Goal: Information Seeking & Learning: Check status

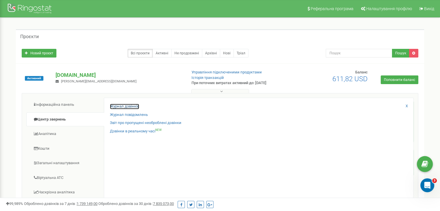
click at [124, 104] on link "Журнал дзвінків" at bounding box center [124, 106] width 29 height 5
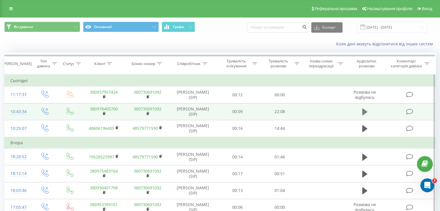
click at [364, 111] on icon at bounding box center [364, 111] width 5 height 7
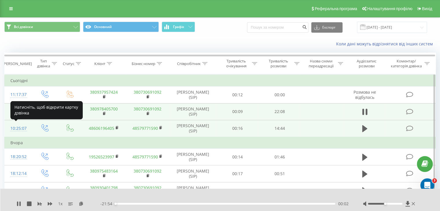
click at [18, 128] on div "10:25:07" at bounding box center [17, 128] width 15 height 11
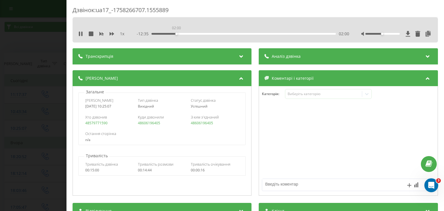
click at [176, 34] on div "02:00" at bounding box center [244, 34] width 184 height 2
click at [47, 49] on div "Дзвінок : ua17_-1758266707.1555889 1 x - 12:30 02:05 02:05 Транскрипція Для AI-…" at bounding box center [222, 105] width 444 height 211
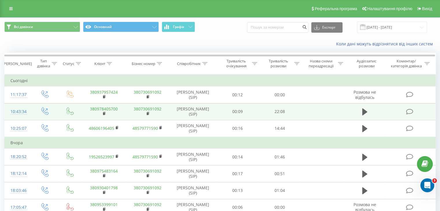
click at [16, 108] on div "10:43:34" at bounding box center [17, 111] width 15 height 11
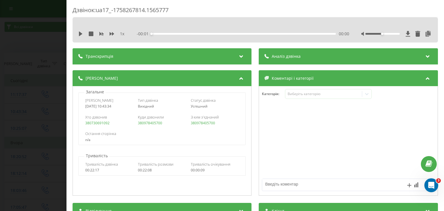
click at [77, 32] on div "1 x - 00:01 00:00 00:00" at bounding box center [255, 29] width 365 height 25
click at [81, 34] on icon at bounding box center [80, 33] width 3 height 5
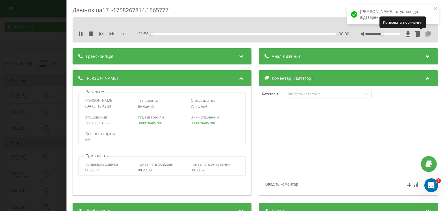
click at [425, 35] on icon at bounding box center [428, 34] width 7 height 6
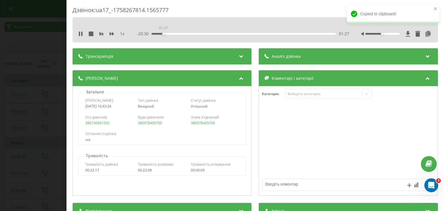
click at [163, 34] on div "01:27" at bounding box center [244, 34] width 184 height 2
click at [186, 33] on div "03:09" at bounding box center [244, 34] width 184 height 2
drag, startPoint x: 206, startPoint y: 33, endPoint x: 213, endPoint y: 34, distance: 7.2
click at [213, 34] on div "07:29" at bounding box center [244, 34] width 184 height 2
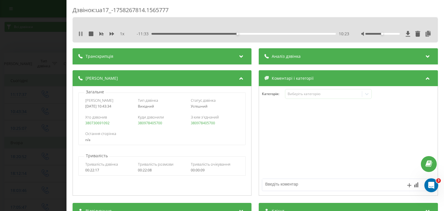
click at [80, 35] on icon at bounding box center [80, 33] width 5 height 5
